Goal: Use online tool/utility: Utilize a website feature to perform a specific function

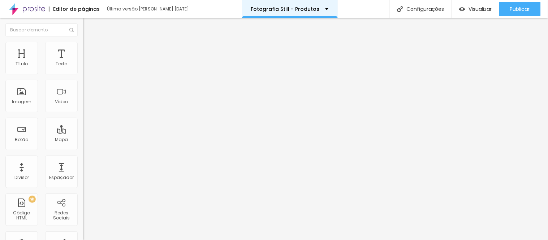
scroll to position [11, 0]
click at [86, 67] on icon "button" at bounding box center [88, 65] width 4 height 4
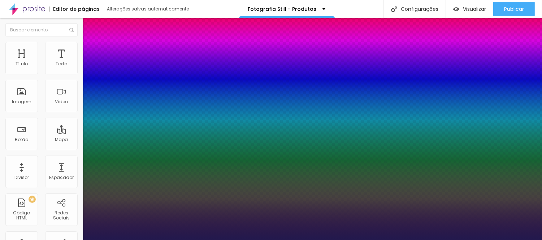
type input "1"
select select "Poppins"
type input "1"
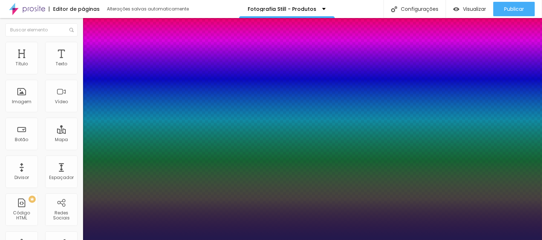
type input "1.4"
type input "1"
type input "1.5"
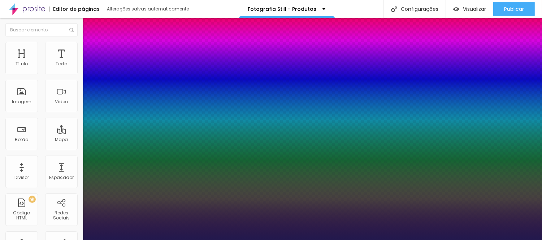
type input "1"
type input "1.6"
type input "1"
type input "1.7"
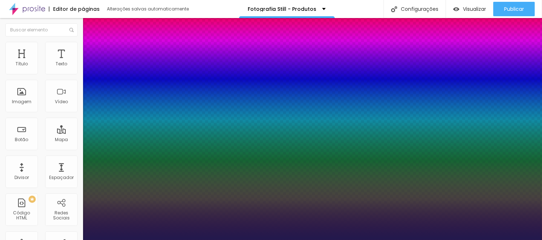
type input "1.7"
type input "1"
drag, startPoint x: 120, startPoint y: 174, endPoint x: 133, endPoint y: 172, distance: 12.8
type input "1.7"
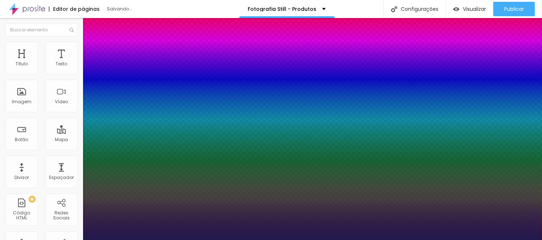
type input "1"
click at [264, 240] on div at bounding box center [271, 240] width 542 height 0
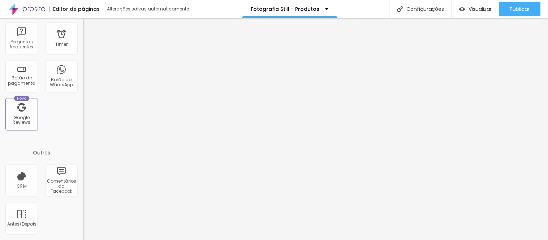
scroll to position [0, 0]
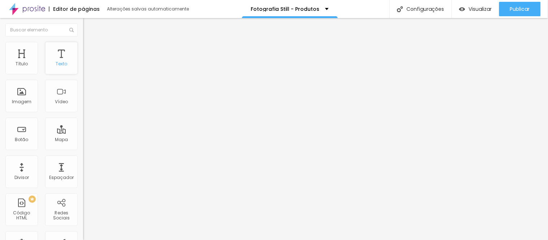
click at [55, 57] on div "Texto" at bounding box center [61, 58] width 33 height 33
click at [87, 66] on icon "button" at bounding box center [88, 65] width 3 height 3
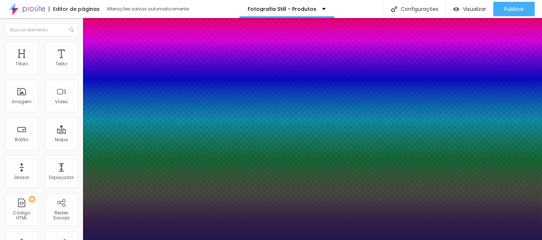
type input "1"
select select "Poppins"
type input "1"
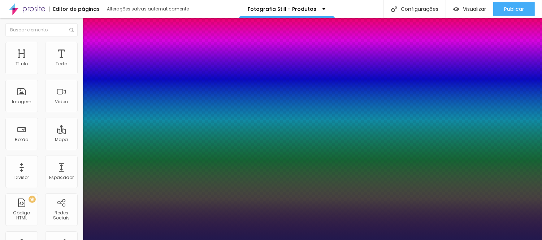
type input "1.4"
type input "1"
type input "1.5"
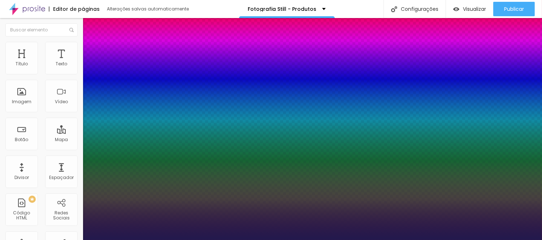
type input "1"
type input "1.6"
type input "1"
drag, startPoint x: 122, startPoint y: 173, endPoint x: 130, endPoint y: 172, distance: 8.0
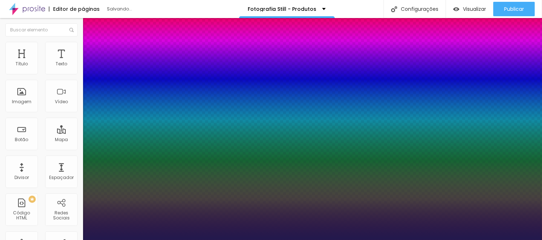
type input "1.6"
click at [276, 240] on div at bounding box center [271, 240] width 542 height 0
